Goal: Download file/media

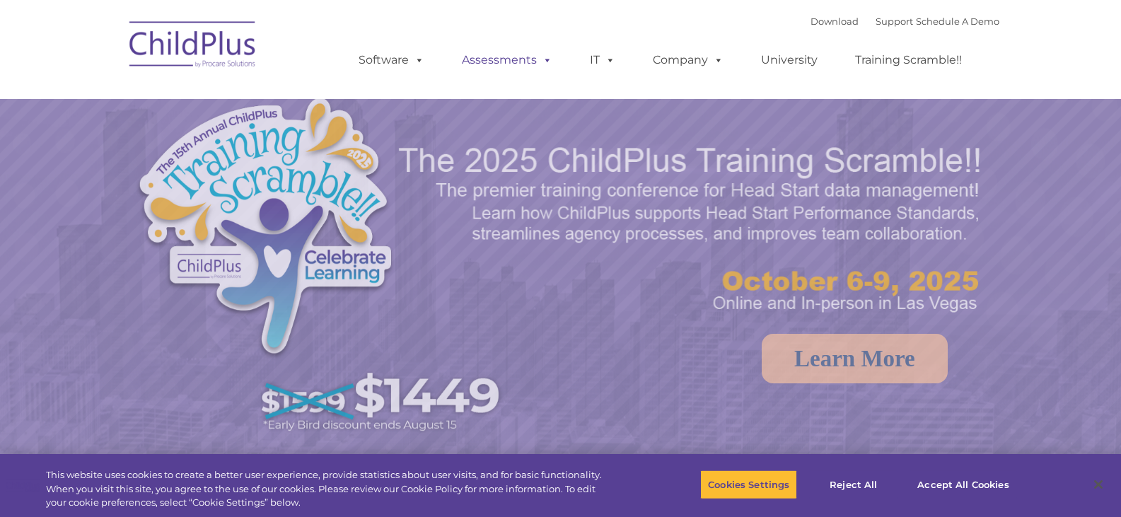
select select "MEDIUM"
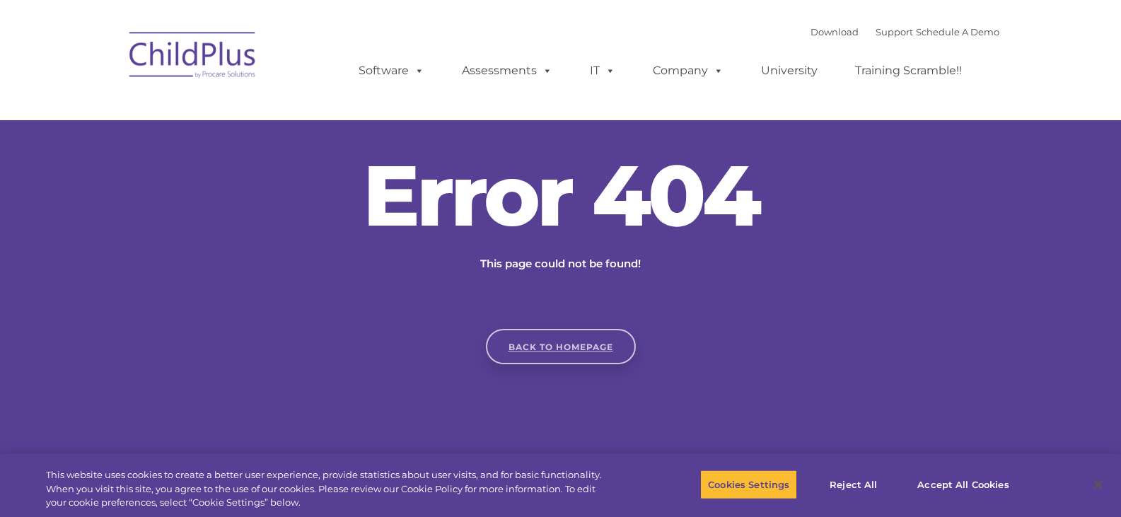
click at [549, 346] on link "Back to homepage" at bounding box center [561, 346] width 150 height 35
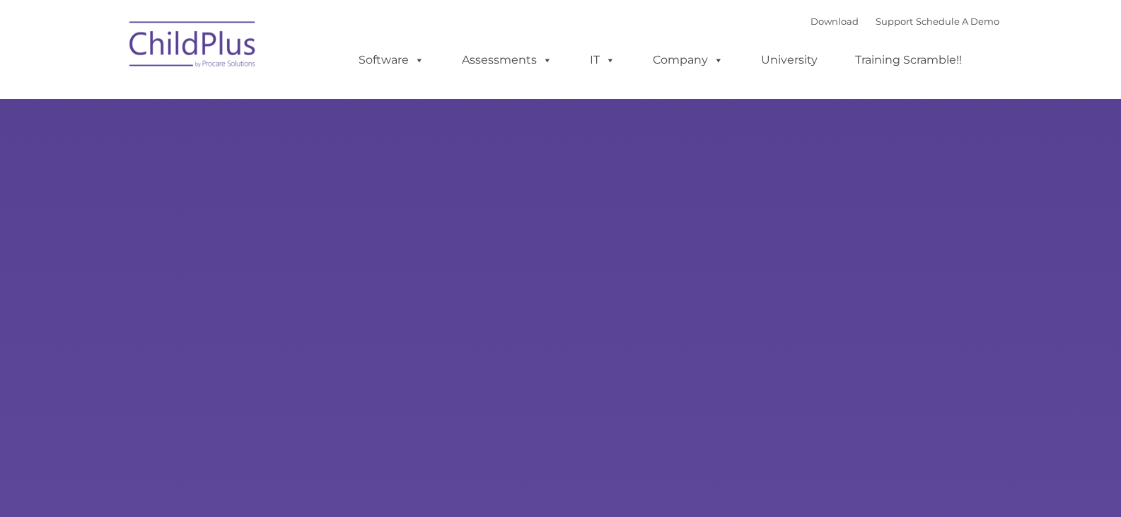
type input ""
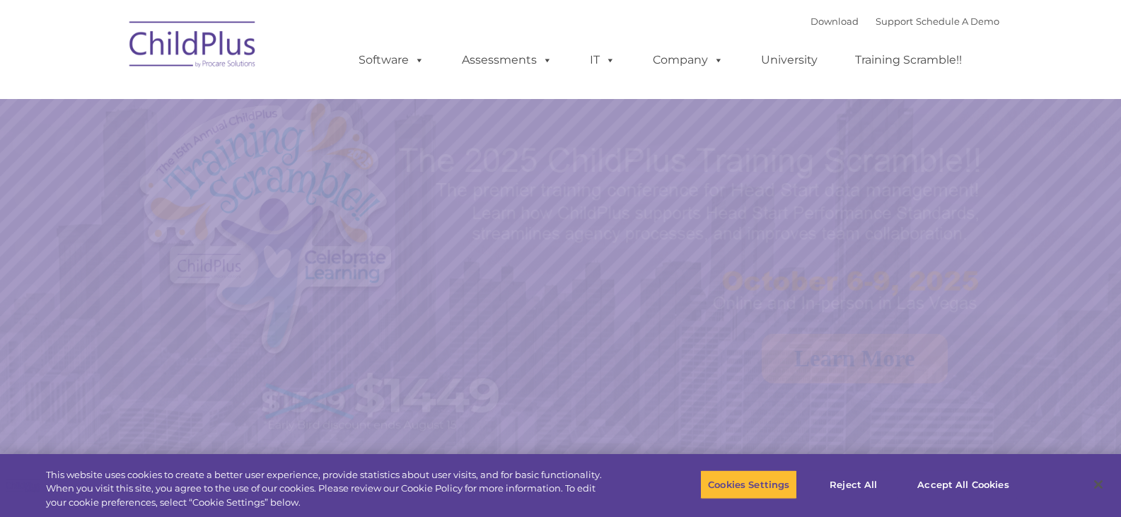
select select "MEDIUM"
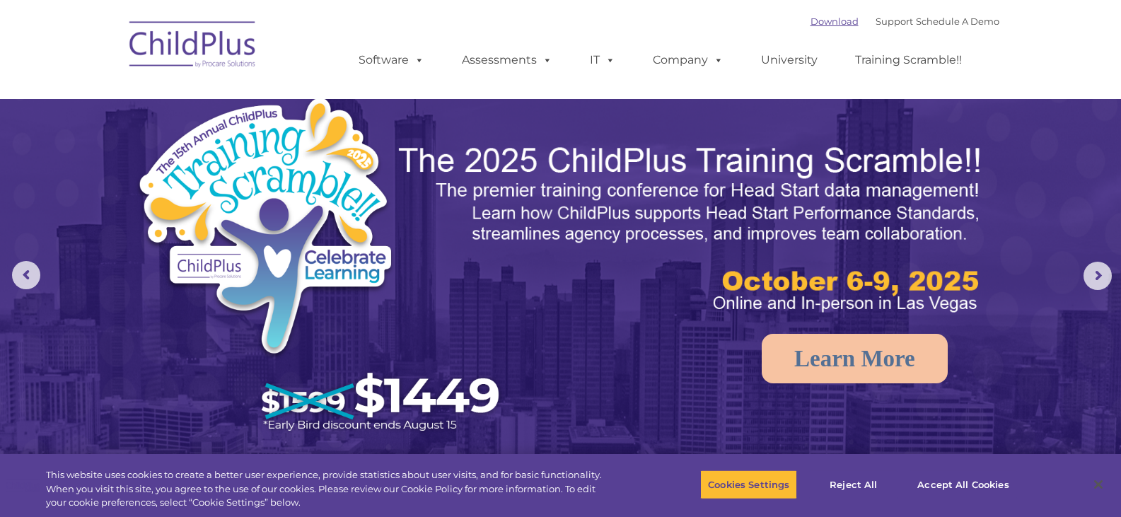
click at [810, 16] on link "Download" at bounding box center [834, 21] width 48 height 11
